Goal: Communication & Community: Share content

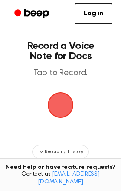
click at [57, 98] on span "button" at bounding box center [60, 105] width 37 height 37
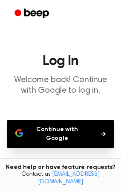
click at [70, 126] on button "Continue with Google" at bounding box center [60, 134] width 107 height 28
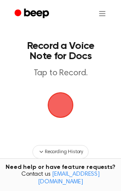
click at [77, 102] on span "button" at bounding box center [60, 105] width 33 height 33
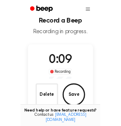
scroll to position [23, 0]
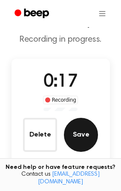
click at [82, 137] on button "Save" at bounding box center [81, 135] width 34 height 34
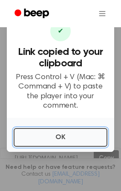
click at [82, 137] on button "OK" at bounding box center [61, 137] width 94 height 19
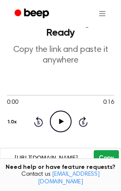
click at [104, 151] on button "Copy" at bounding box center [106, 158] width 25 height 16
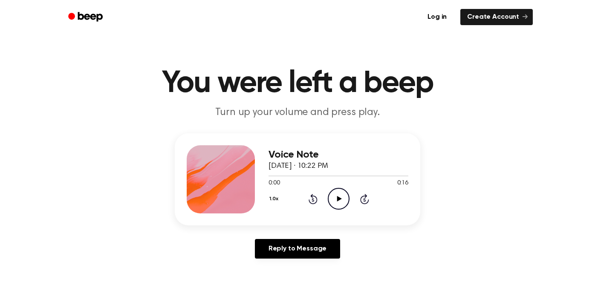
click at [331, 196] on icon "Play Audio" at bounding box center [339, 199] width 22 height 22
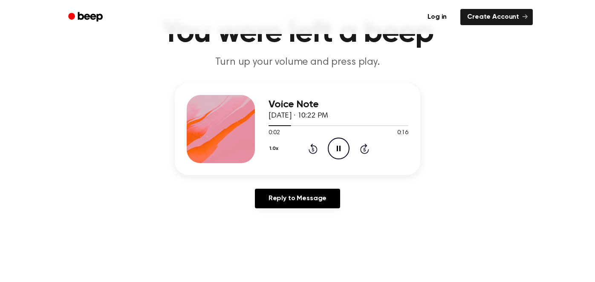
scroll to position [57, 0]
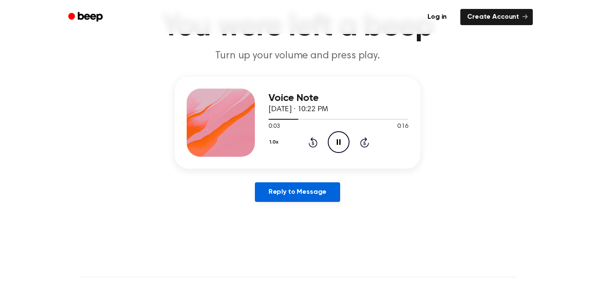
click at [325, 193] on link "Reply to Message" at bounding box center [297, 192] width 85 height 20
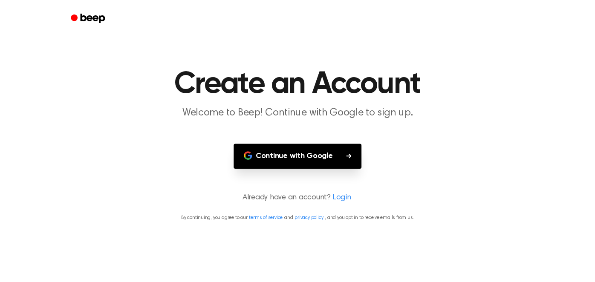
scroll to position [57, 0]
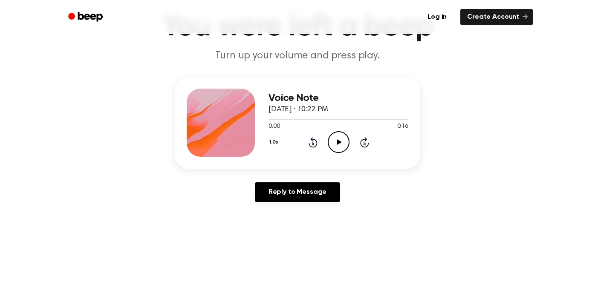
click at [349, 142] on circle at bounding box center [338, 142] width 21 height 21
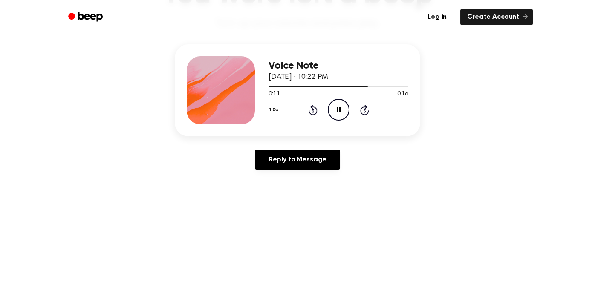
scroll to position [85, 0]
